Goal: Navigation & Orientation: Find specific page/section

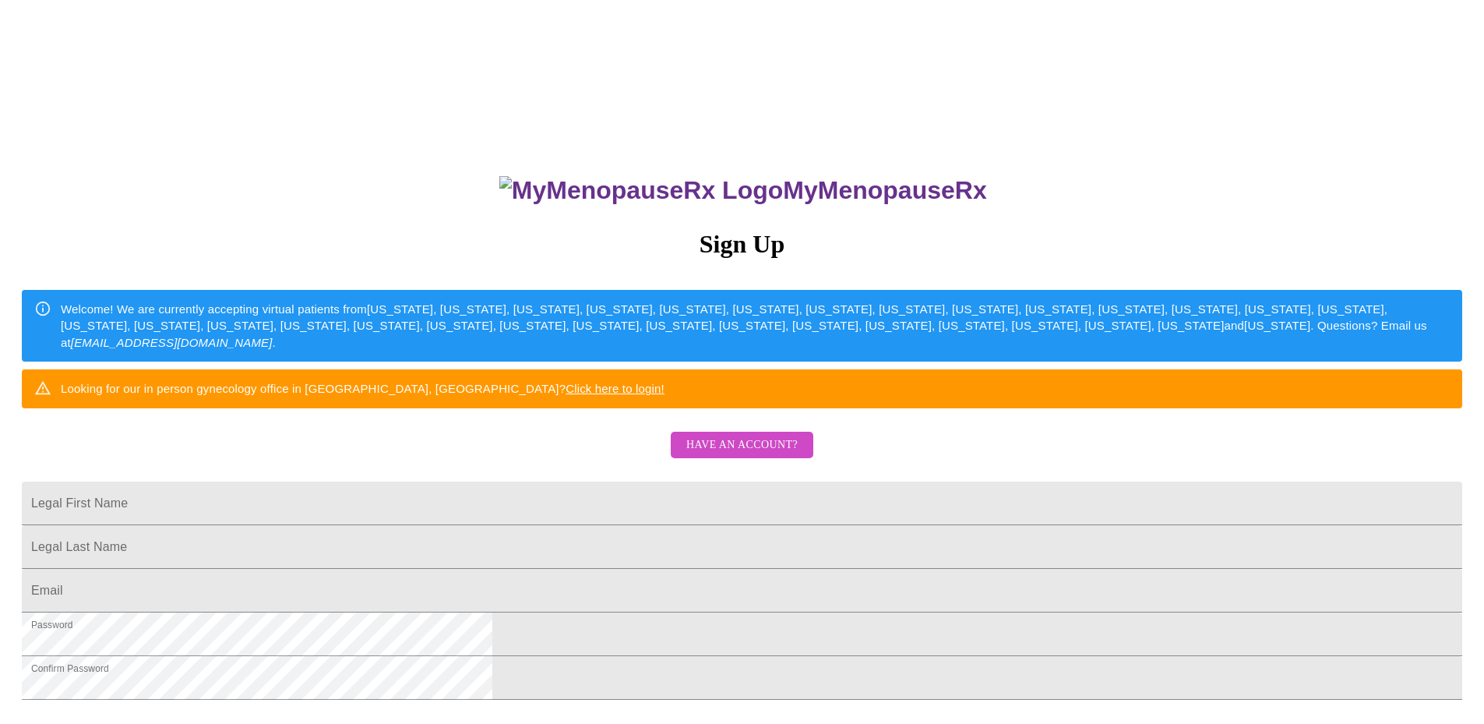
click at [769, 455] on span "Have an account?" at bounding box center [741, 444] width 111 height 19
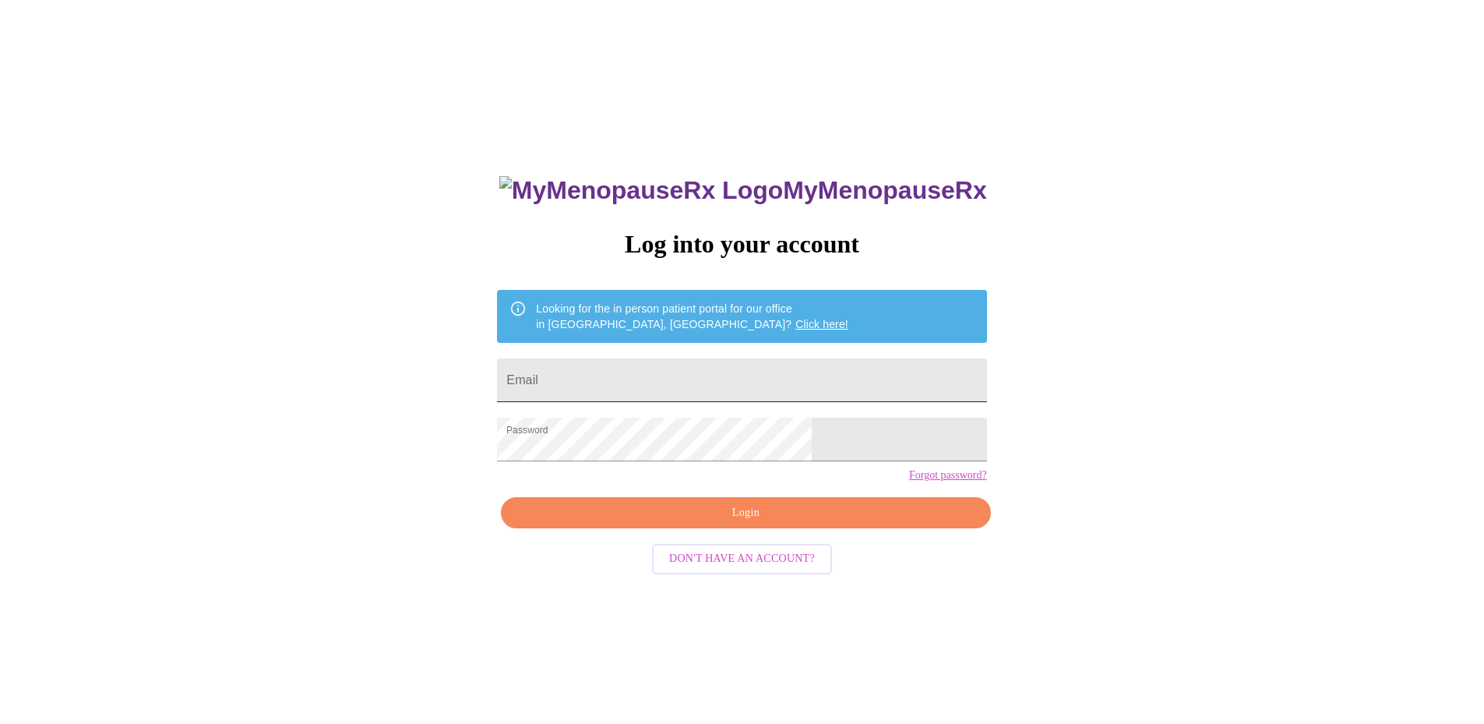
click at [668, 380] on input "Email" at bounding box center [741, 380] width 489 height 44
type input "[EMAIL_ADDRESS][DOMAIN_NAME]"
drag, startPoint x: 741, startPoint y: 544, endPoint x: 865, endPoint y: 573, distance: 127.2
click at [742, 523] on span "Login" at bounding box center [745, 512] width 453 height 19
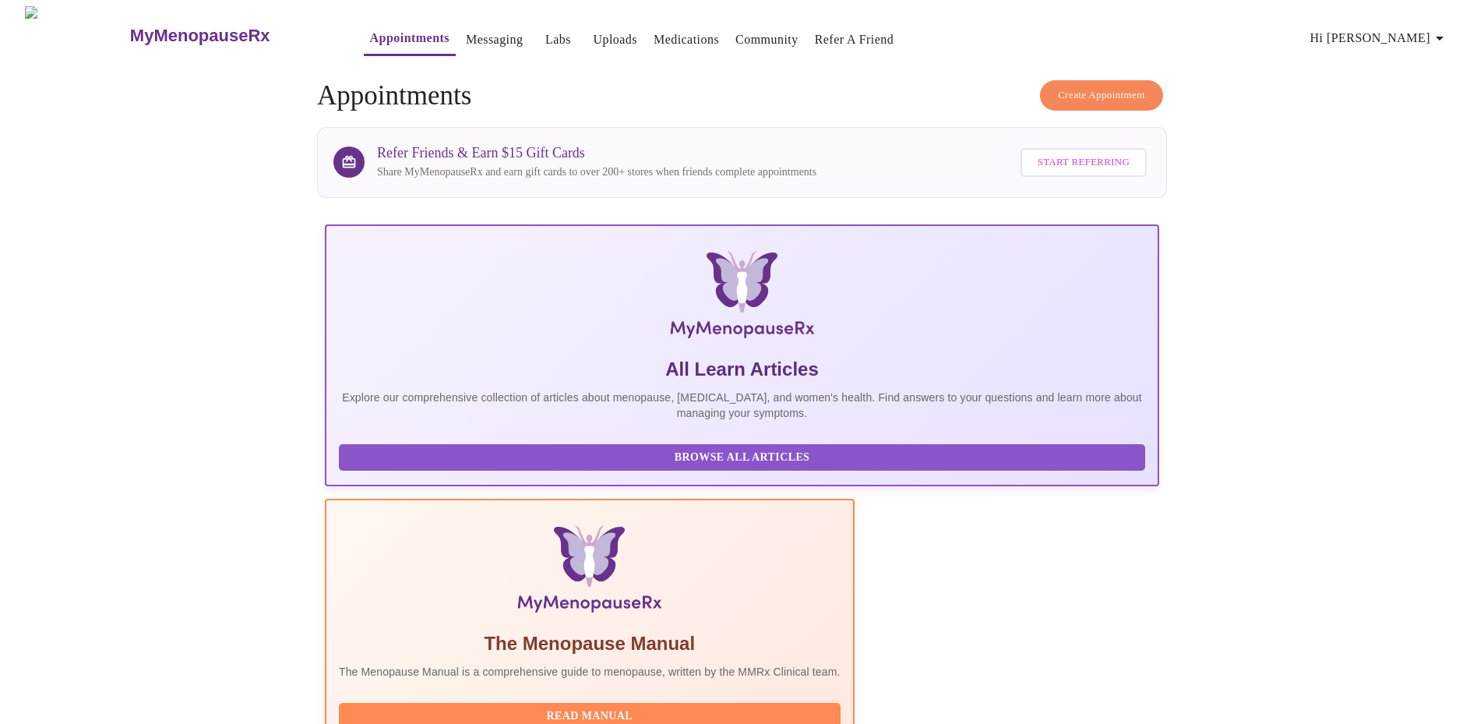
click at [545, 29] on link "Labs" at bounding box center [558, 40] width 26 height 22
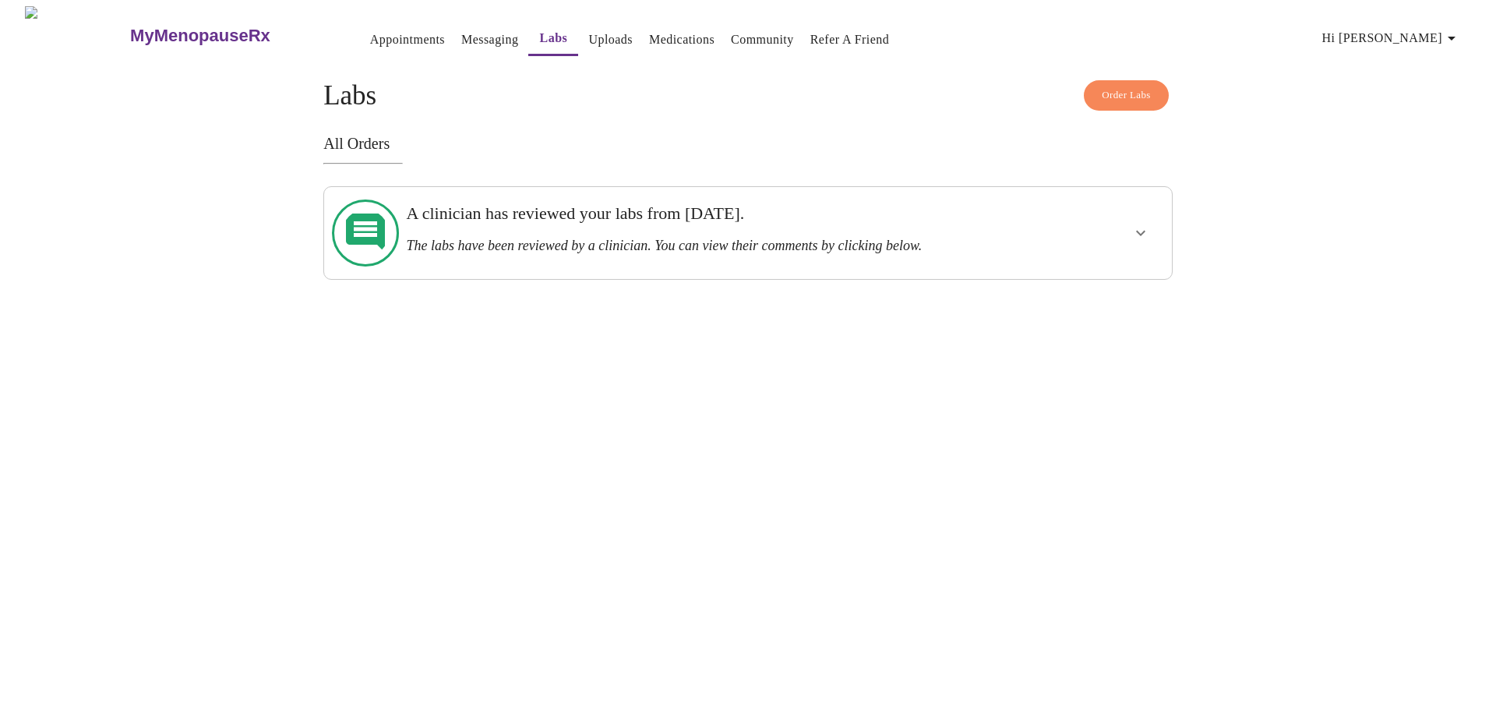
click at [461, 31] on link "Messaging" at bounding box center [489, 40] width 57 height 22
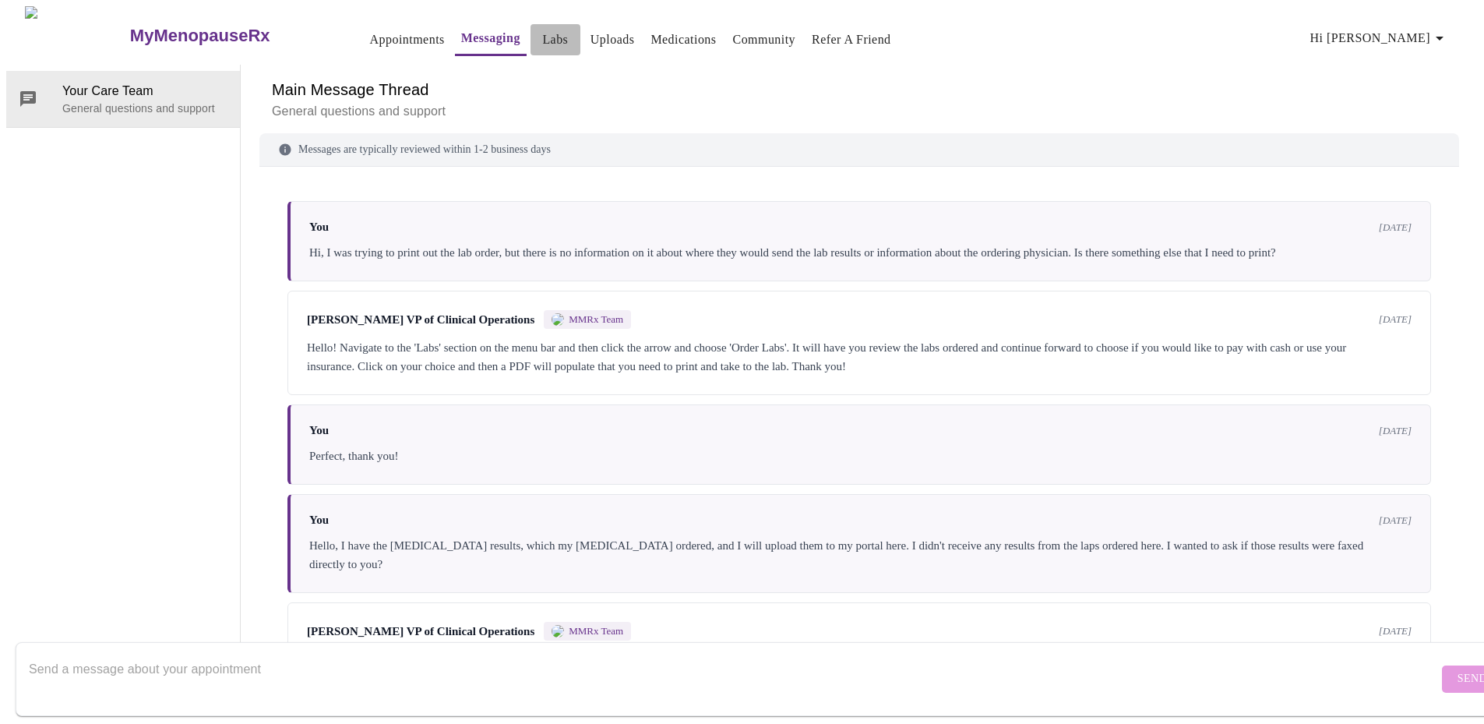
click at [542, 36] on link "Labs" at bounding box center [555, 40] width 26 height 22
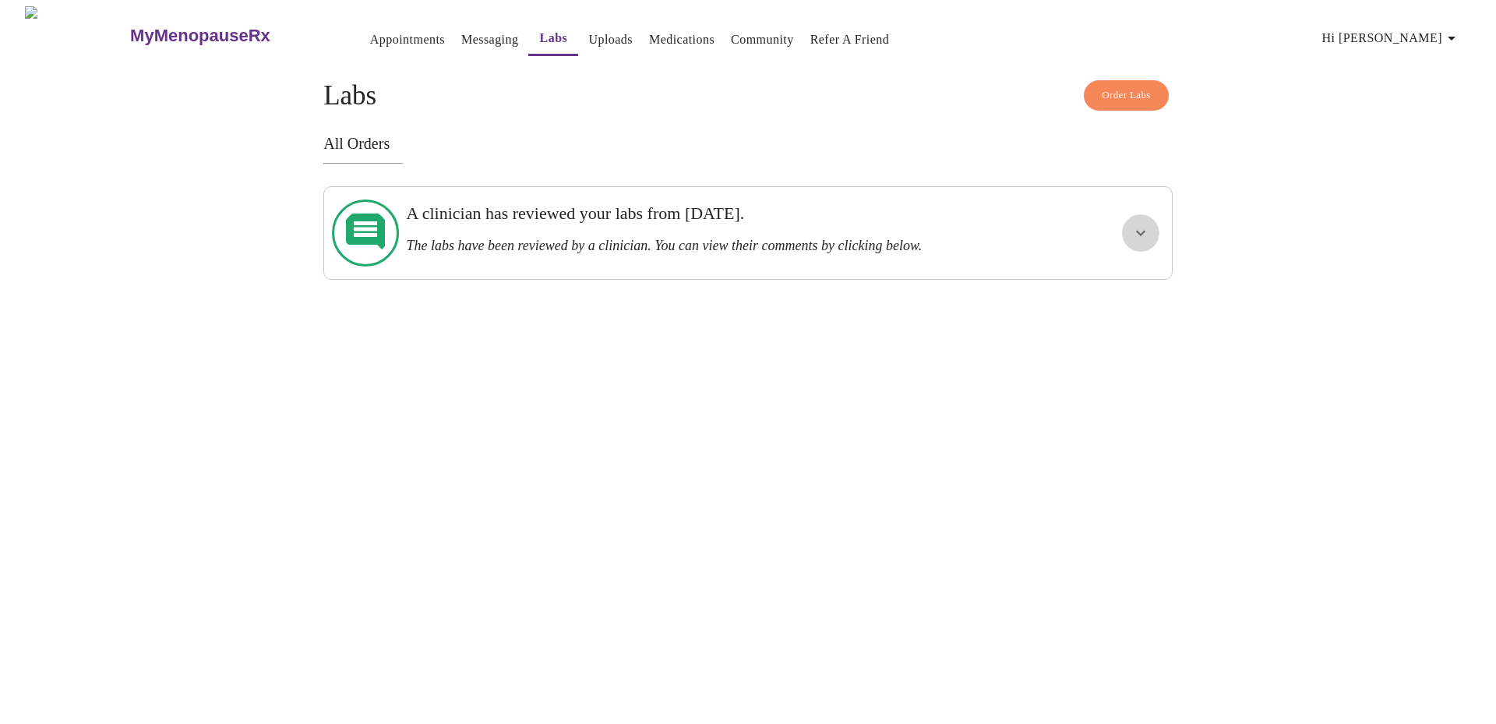
click at [1143, 224] on icon "show more" at bounding box center [1140, 233] width 19 height 19
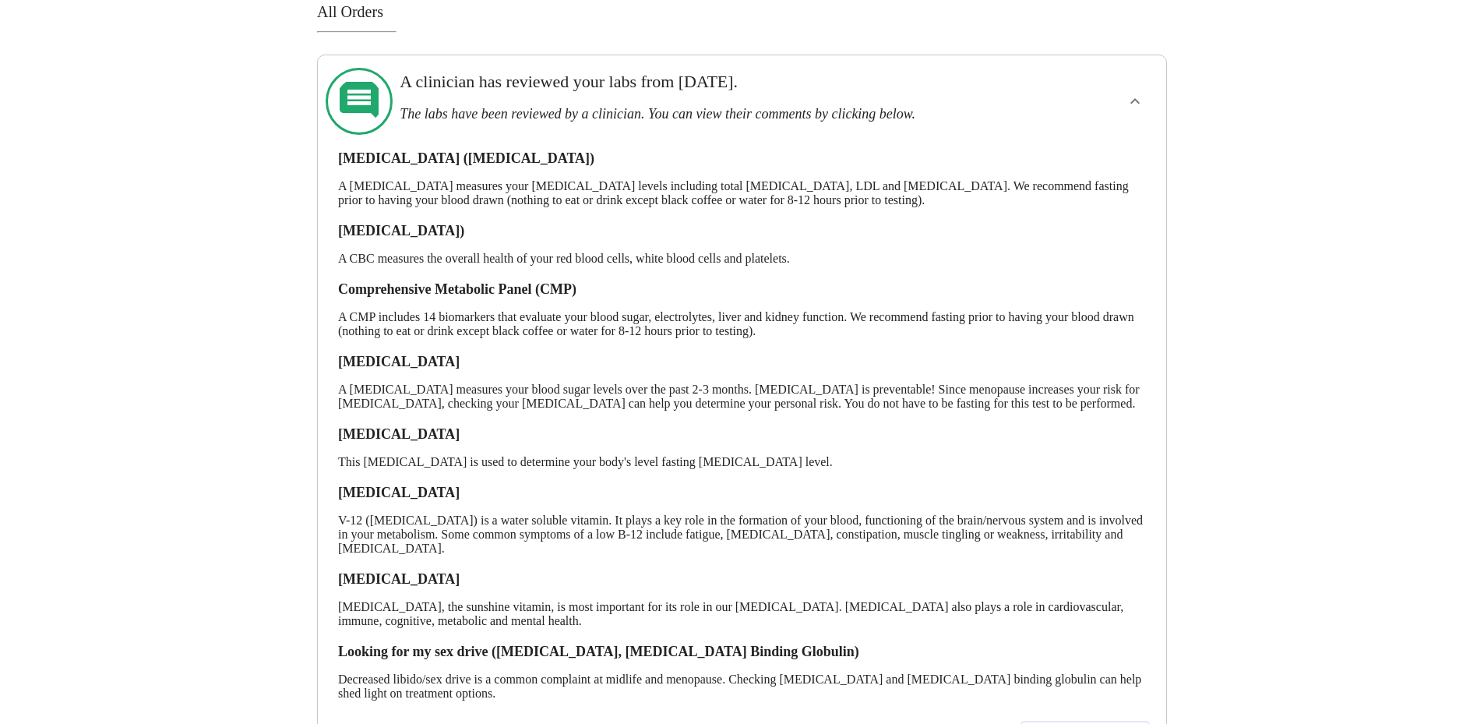
scroll to position [217, 0]
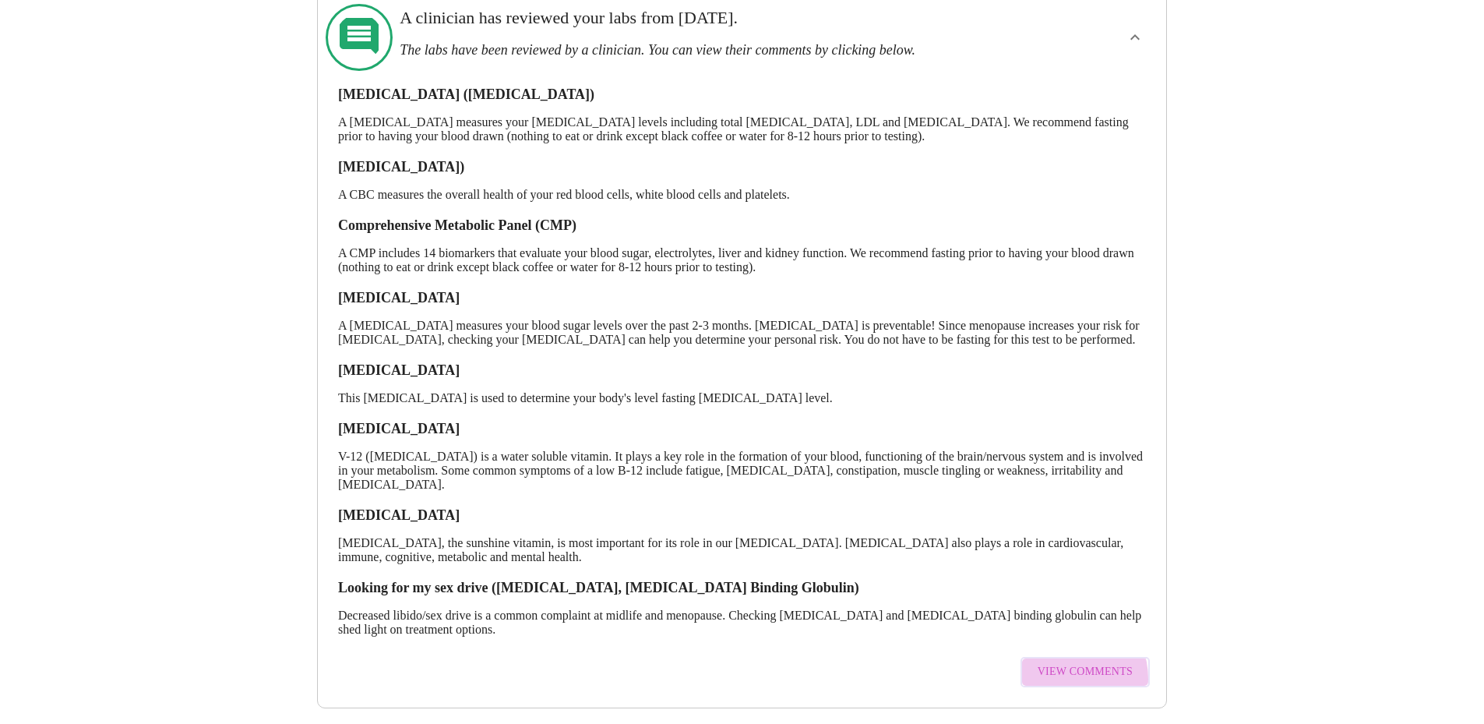
click at [1064, 664] on span "View Comments" at bounding box center [1085, 671] width 95 height 19
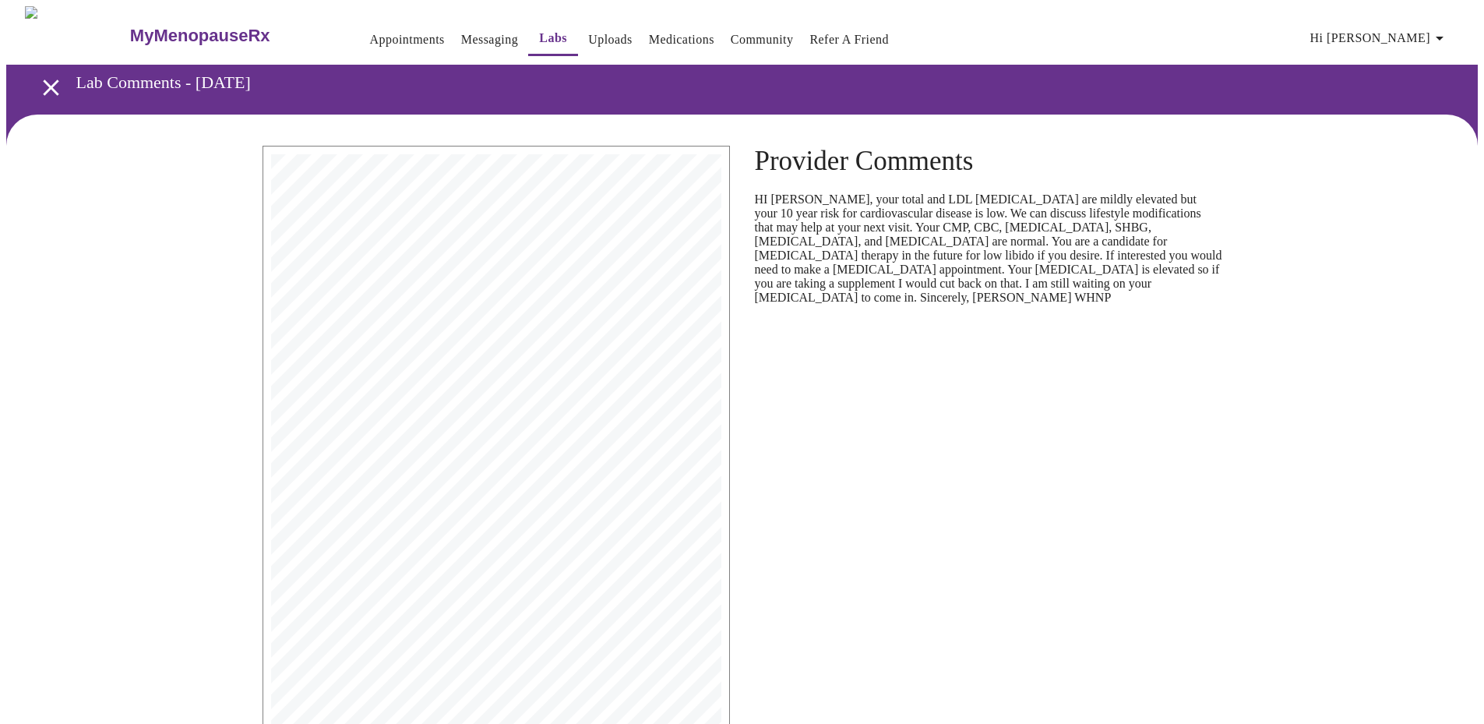
click at [649, 34] on link "Medications" at bounding box center [681, 40] width 65 height 22
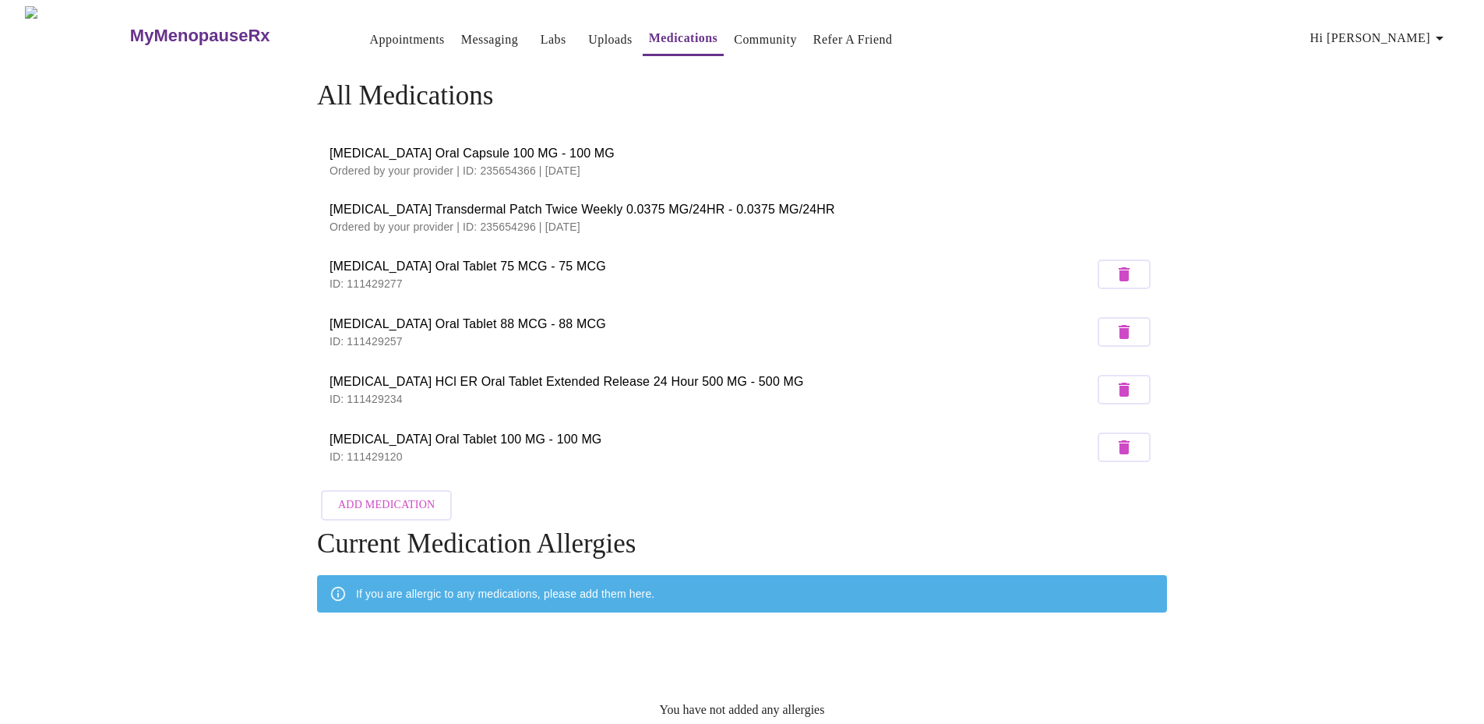
click at [461, 29] on link "Messaging" at bounding box center [489, 40] width 57 height 22
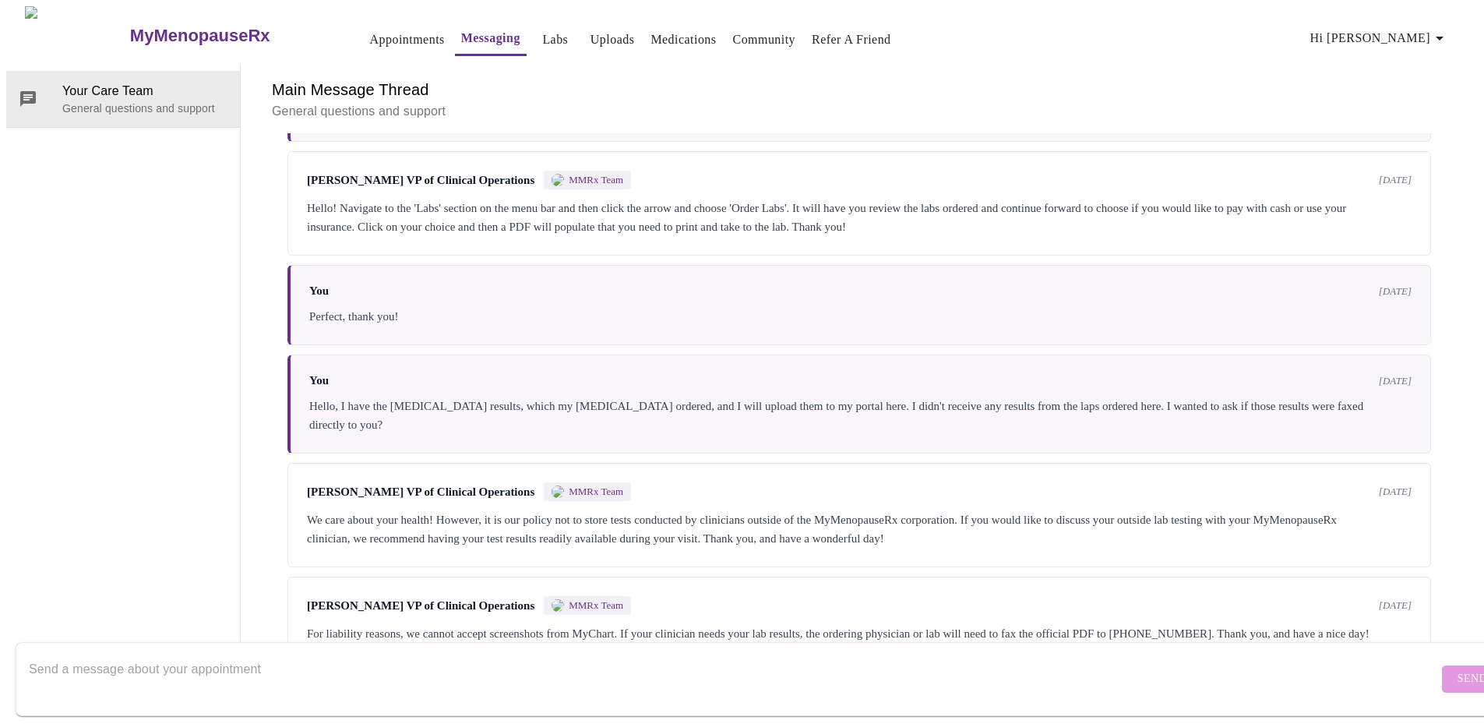
scroll to position [200, 0]
click at [1139, 65] on div "Main Message Thread General questions and support" at bounding box center [859, 99] width 1200 height 69
click at [542, 29] on link "Labs" at bounding box center [555, 40] width 26 height 22
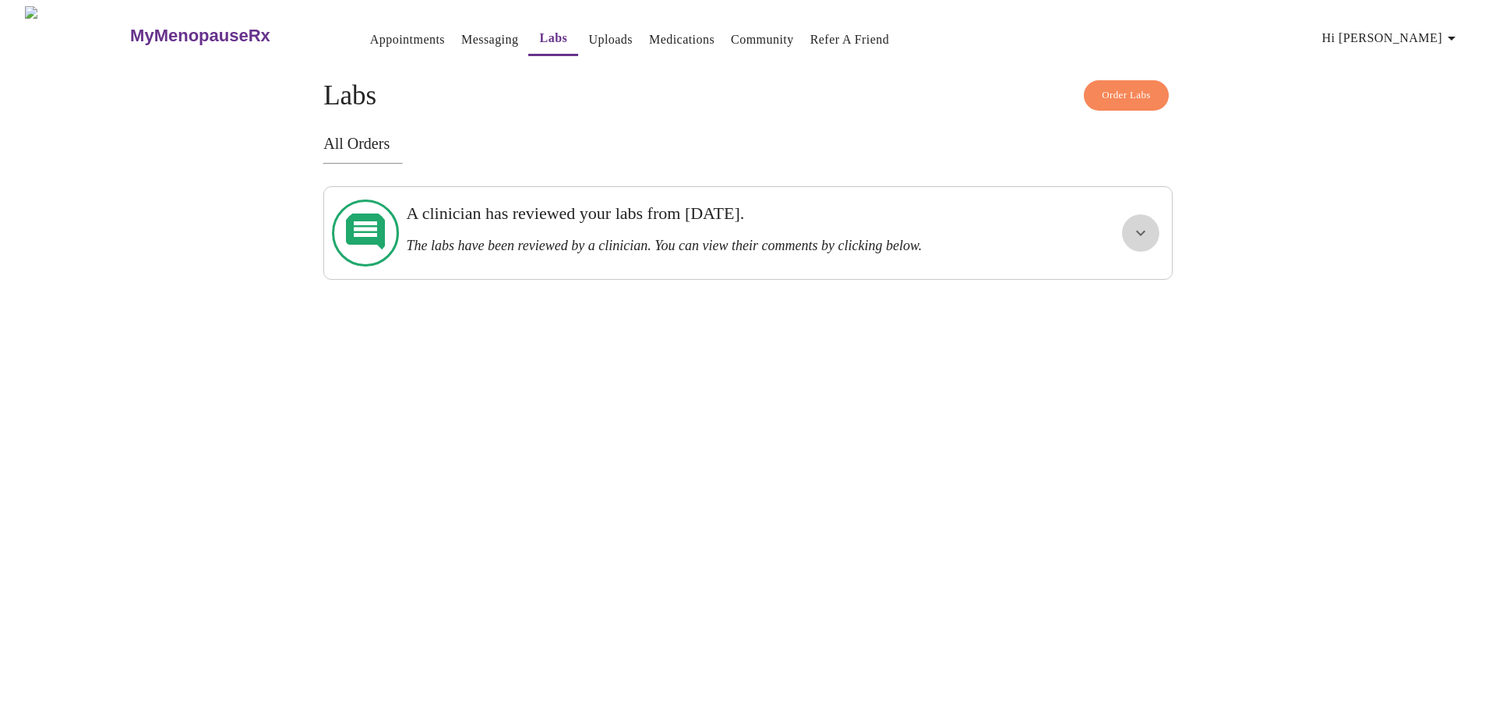
click at [1143, 225] on icon "show more" at bounding box center [1140, 233] width 19 height 19
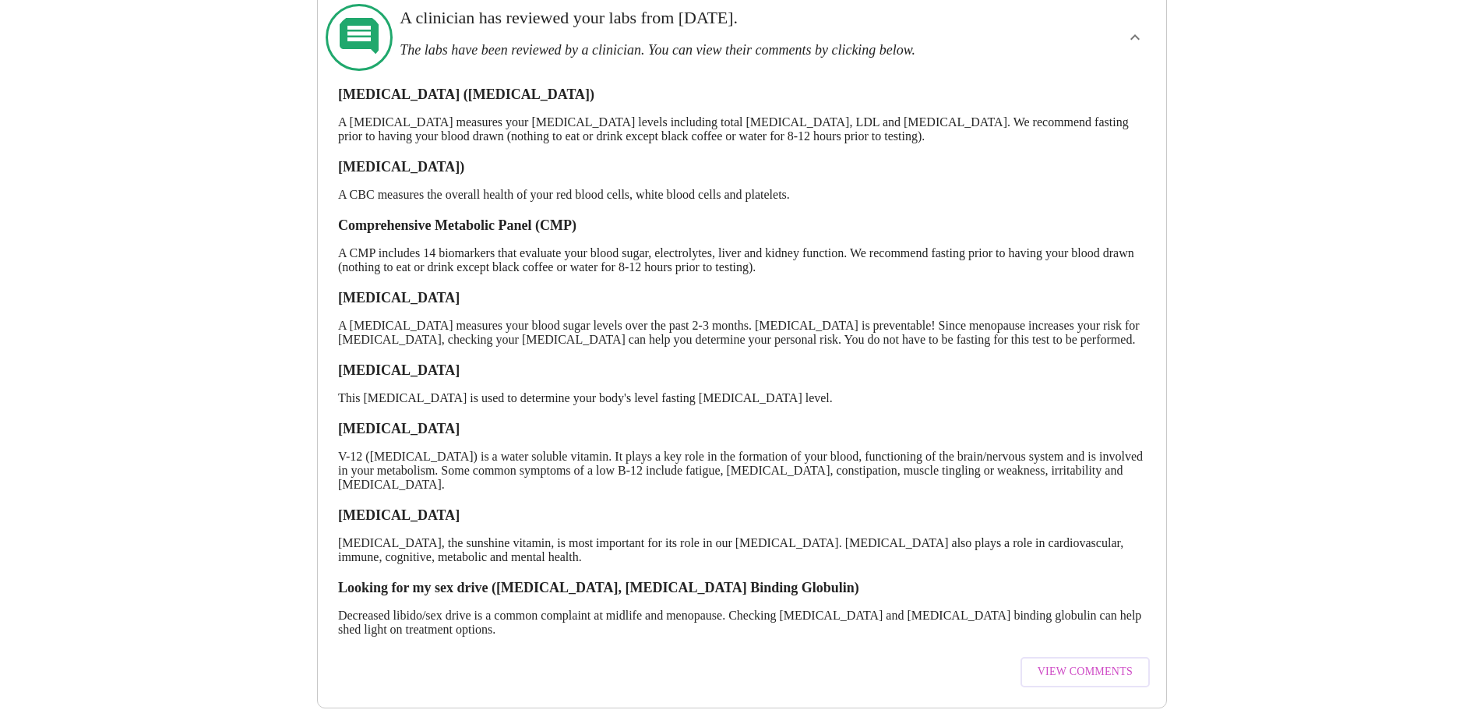
scroll to position [217, 0]
click at [1043, 662] on span "View Comments" at bounding box center [1085, 671] width 95 height 19
